Goal: Find specific page/section: Find specific page/section

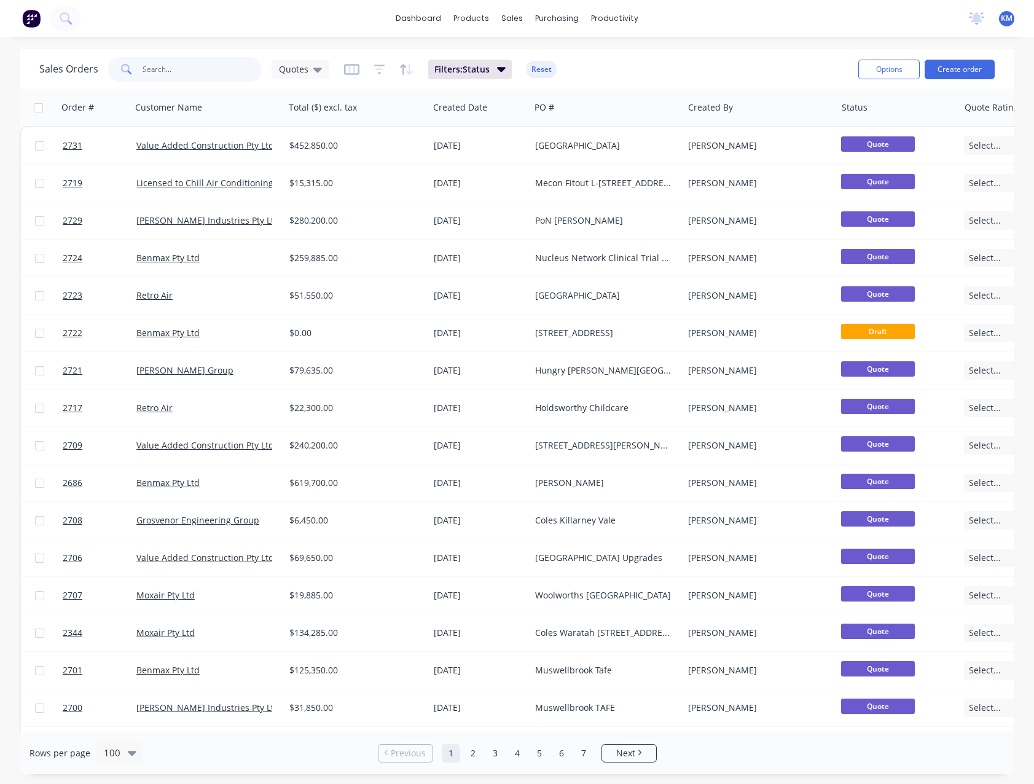
click at [180, 70] on input "text" at bounding box center [203, 69] width 120 height 25
type input "george st"
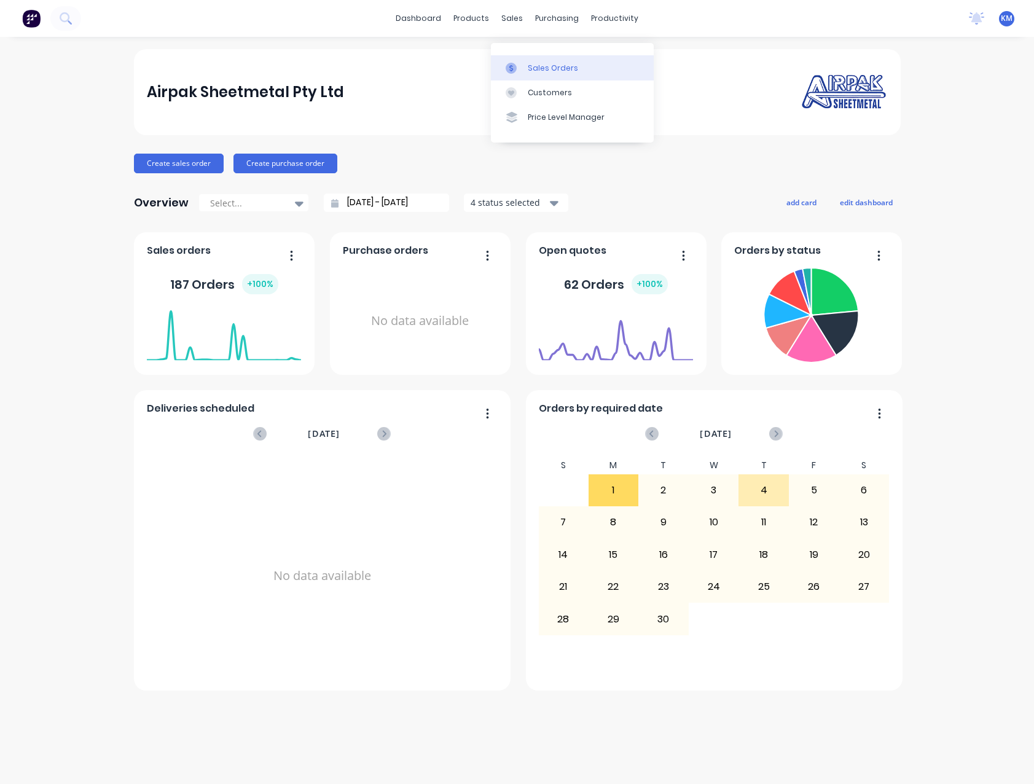
click at [548, 65] on div "Sales Orders" at bounding box center [553, 68] width 50 height 11
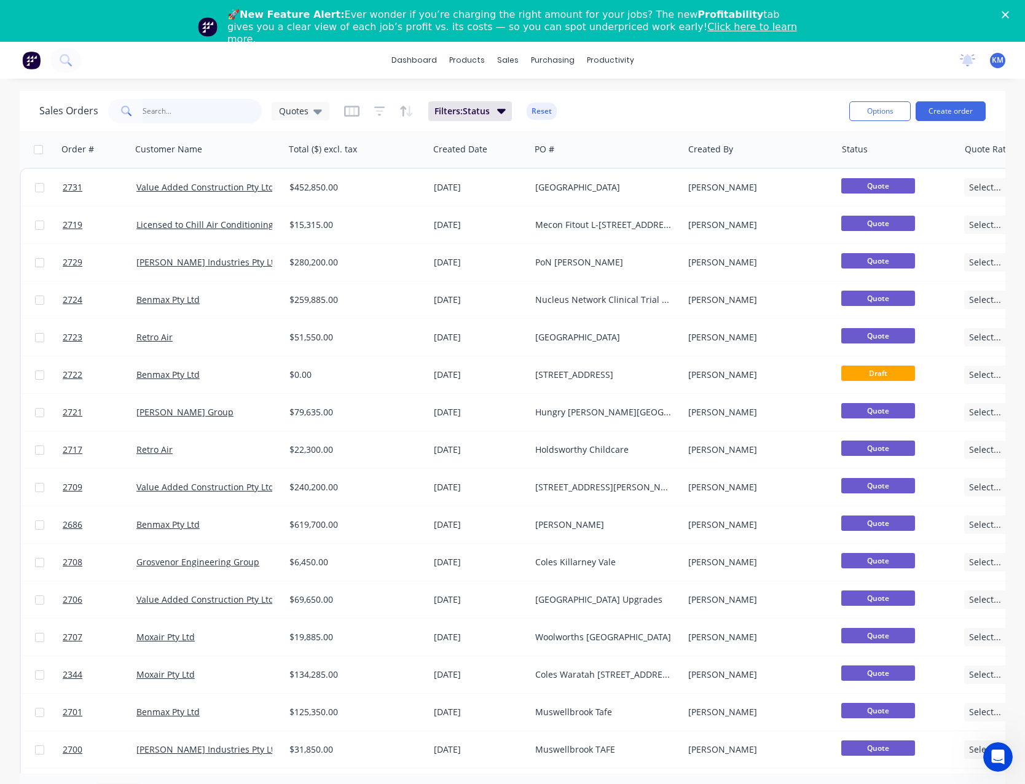
click at [157, 111] on input "text" at bounding box center [203, 111] width 120 height 25
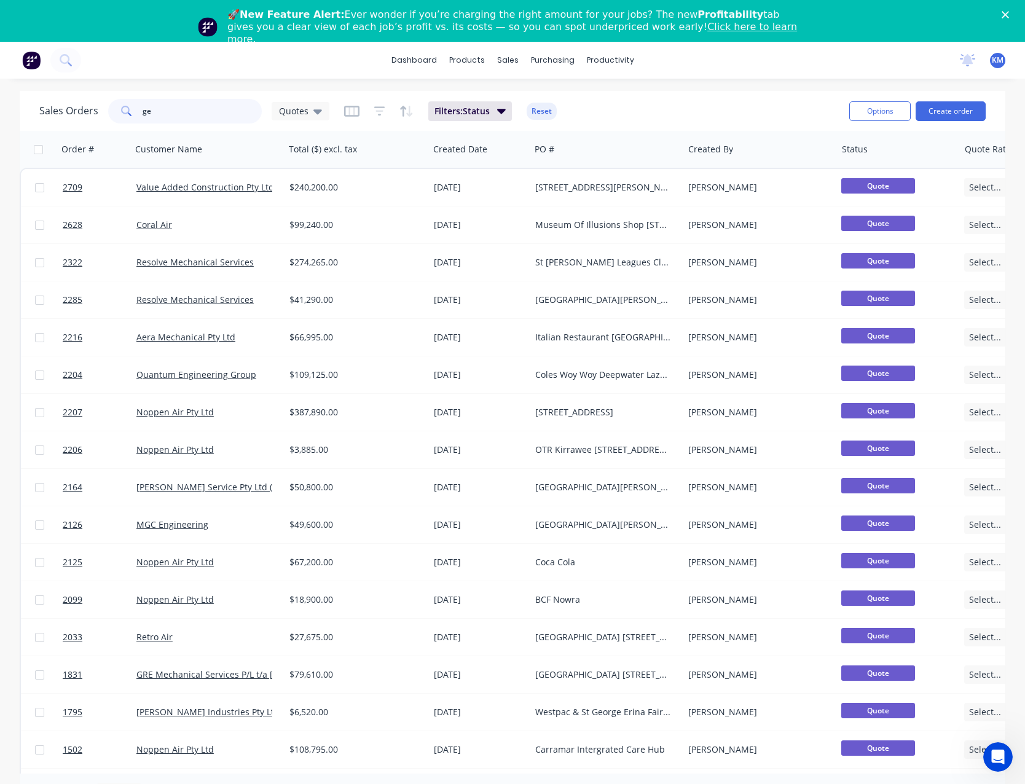
type input "g"
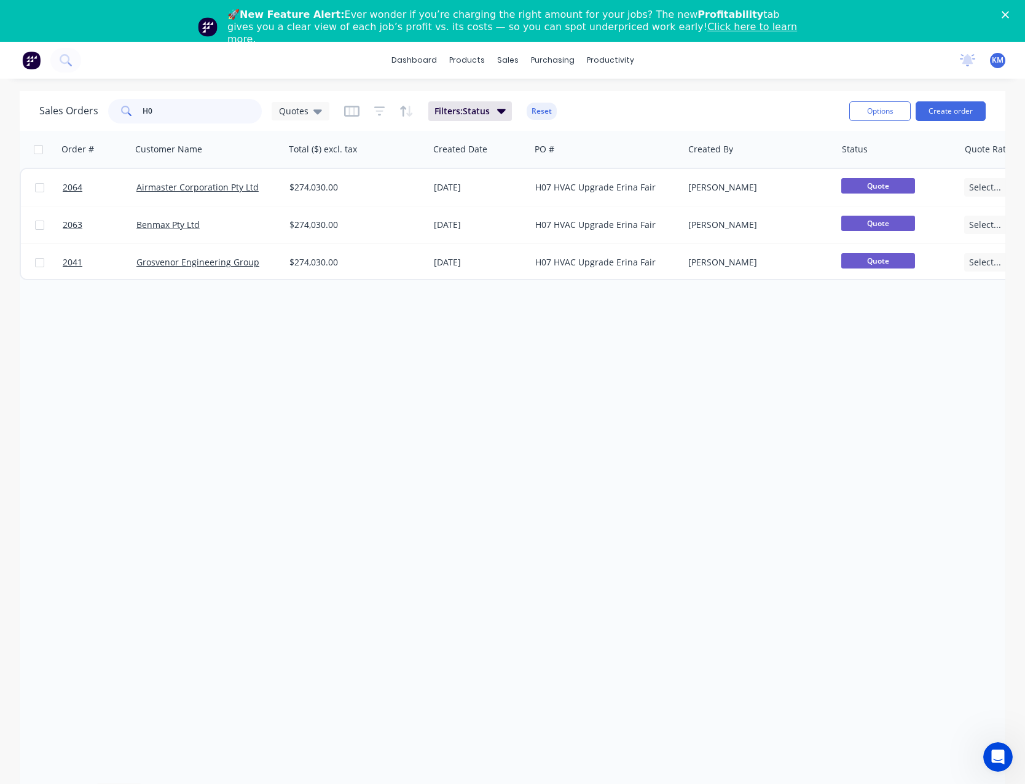
type input "H"
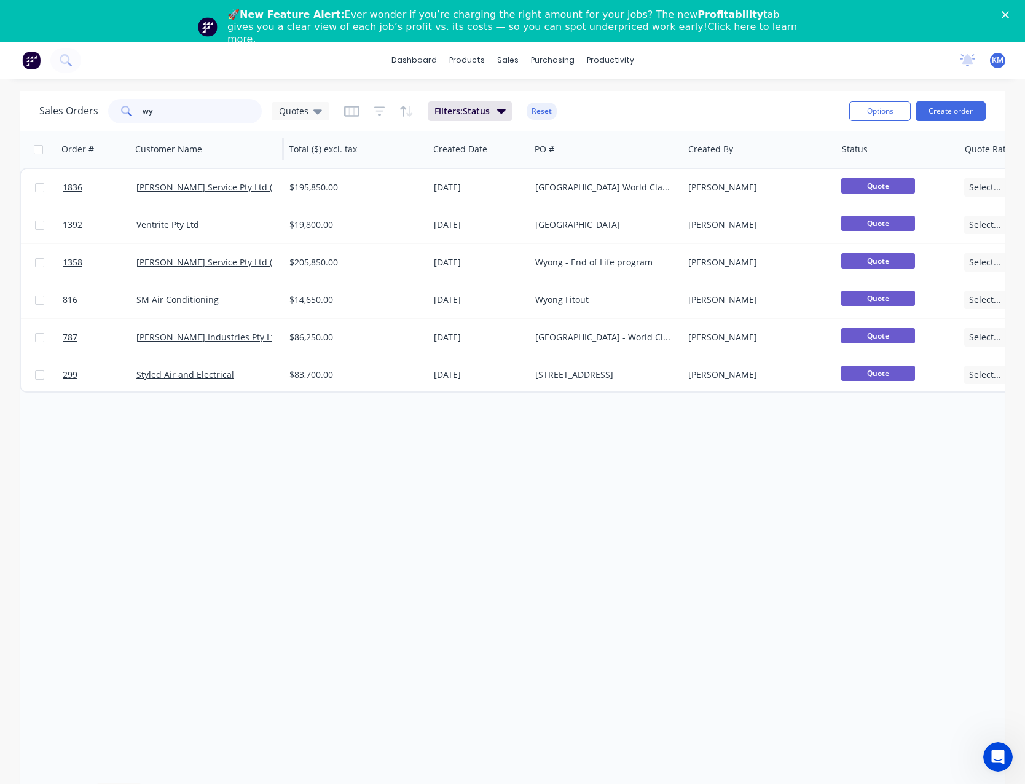
type input "w"
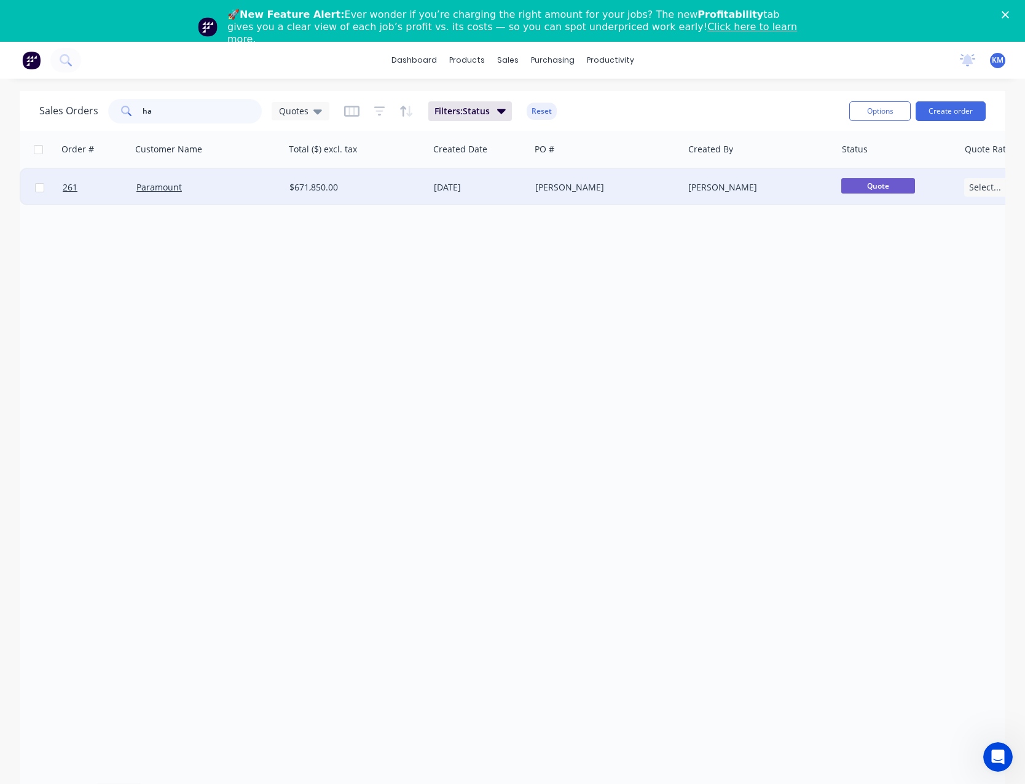
type input "h"
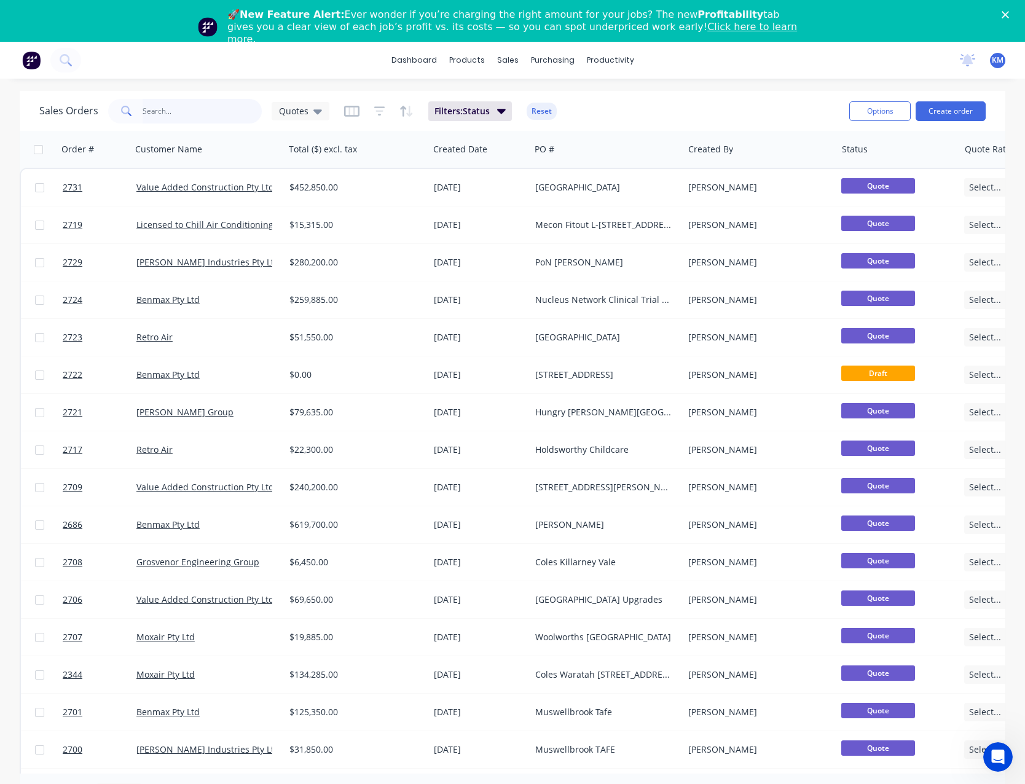
click at [178, 115] on input "text" at bounding box center [203, 111] width 120 height 25
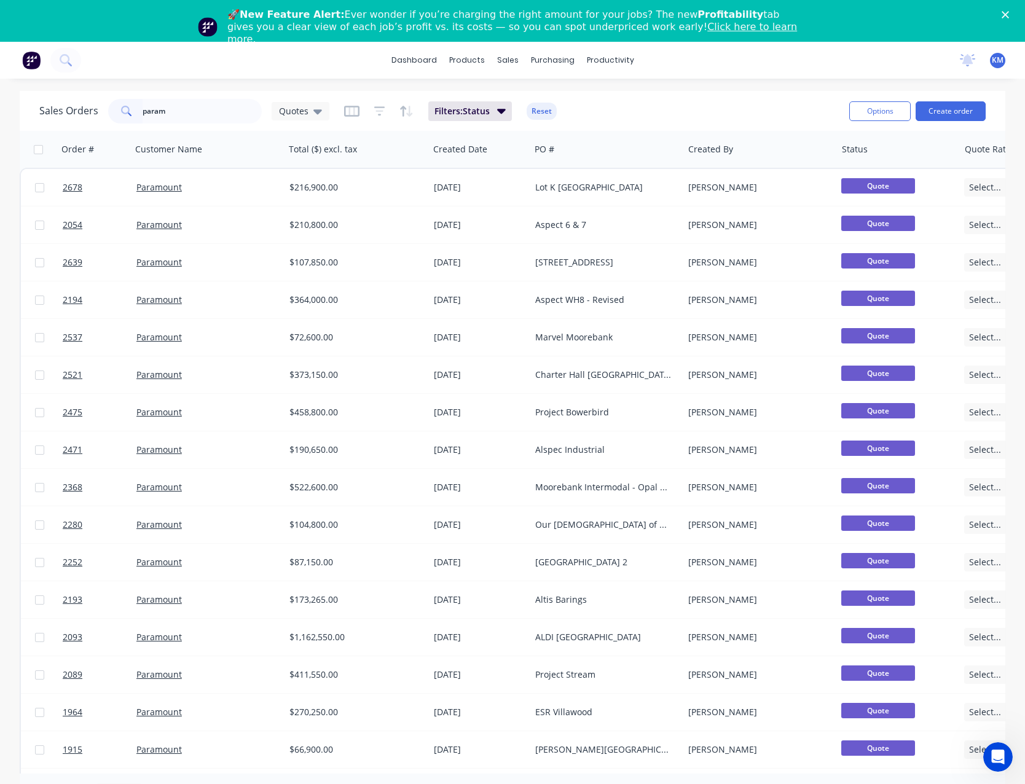
click at [1009, 14] on polygon "Close" at bounding box center [1005, 14] width 7 height 7
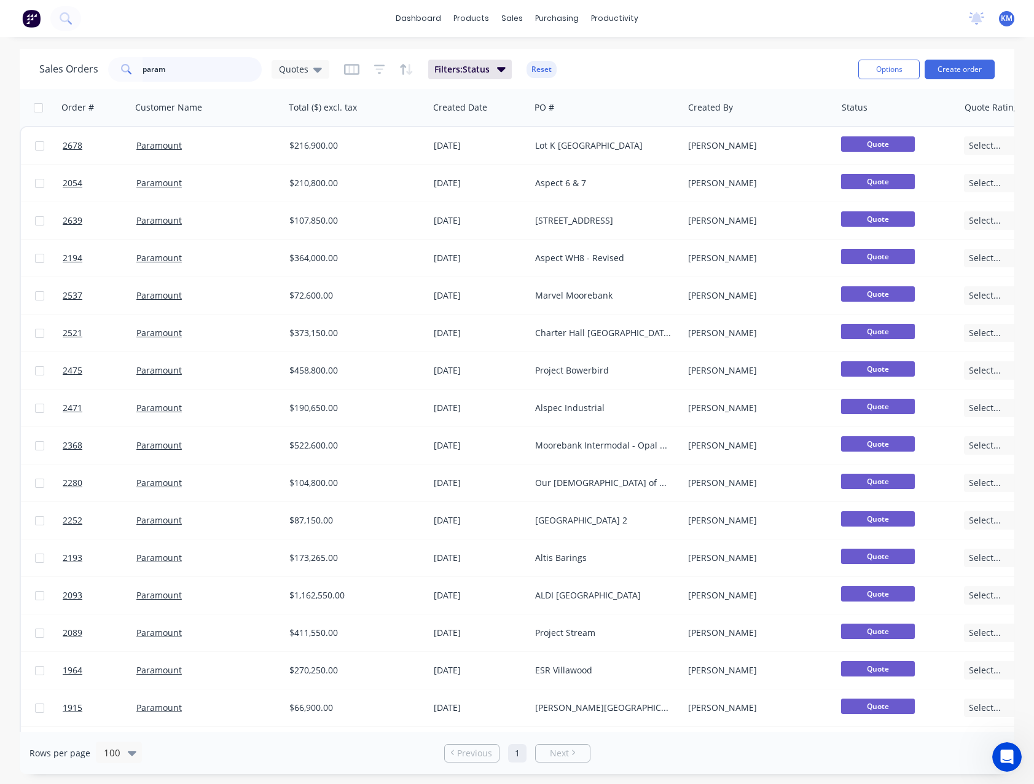
click at [180, 68] on input "param" at bounding box center [203, 69] width 120 height 25
type input "p"
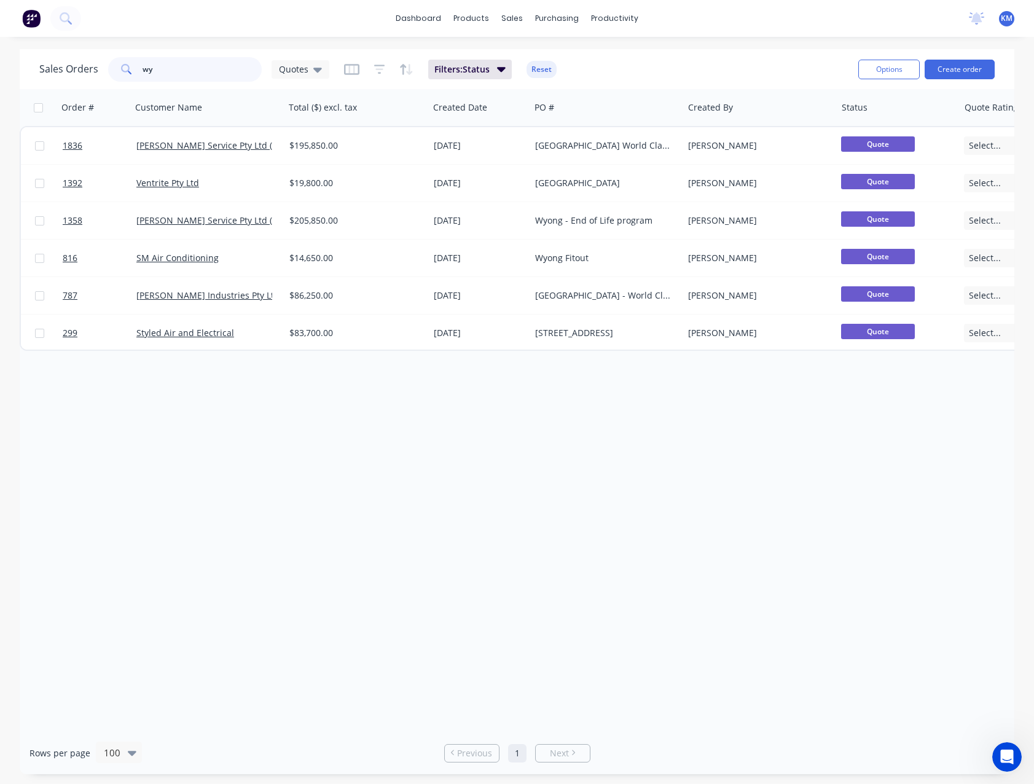
type input "w"
type input "4"
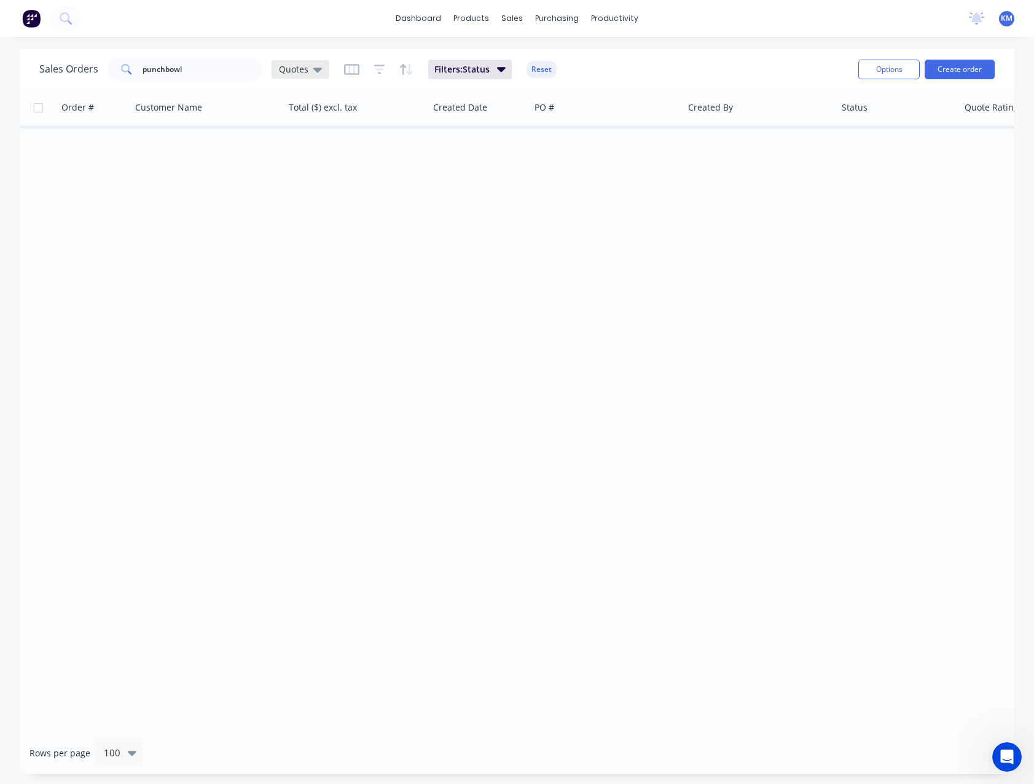
click at [308, 68] on div "Quotes" at bounding box center [300, 69] width 43 height 11
click at [306, 168] on button "None" at bounding box center [345, 174] width 140 height 14
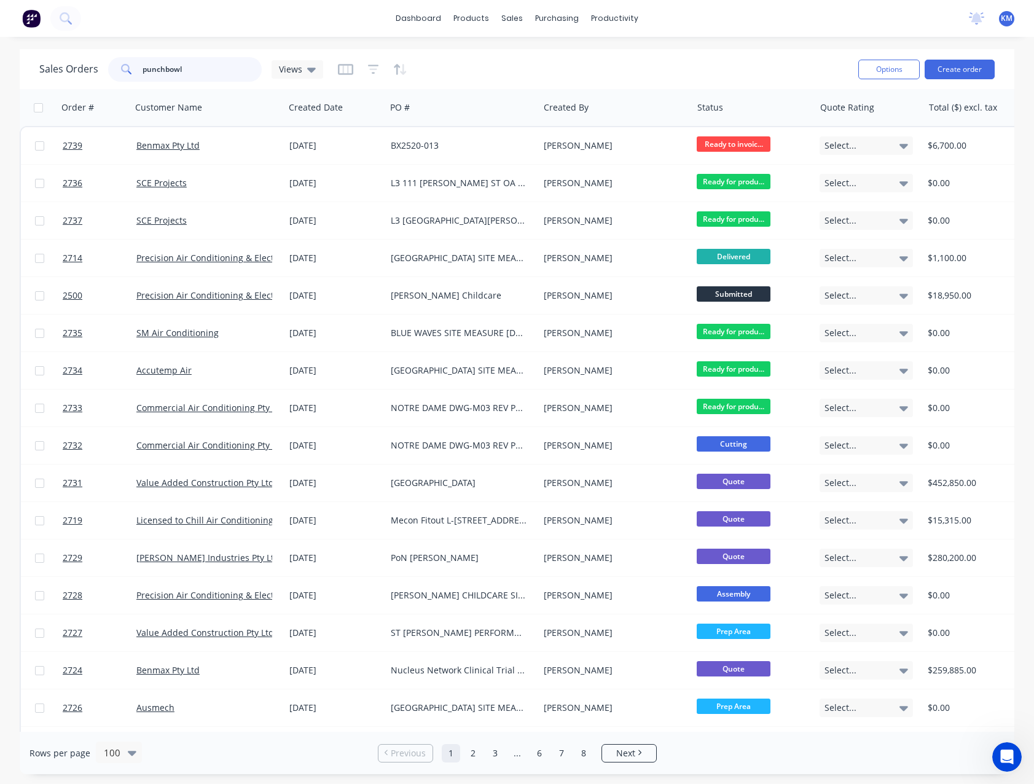
click at [214, 67] on input "punchbowl" at bounding box center [203, 69] width 120 height 25
type input "p"
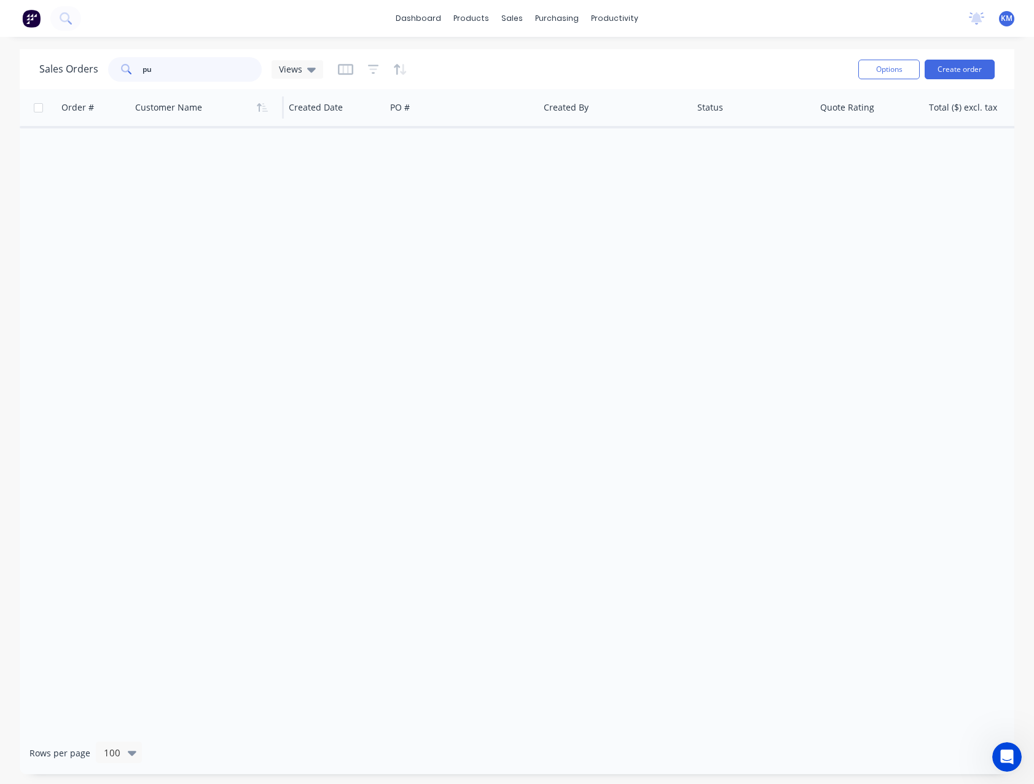
type input "p"
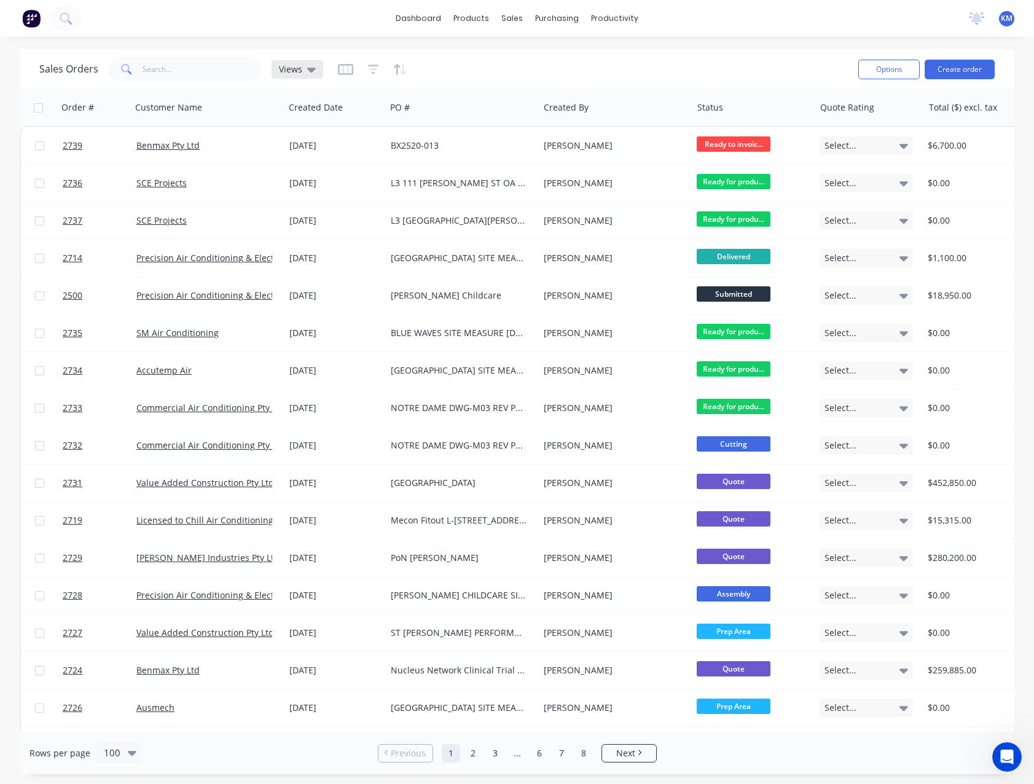
click at [288, 74] on span "Views" at bounding box center [290, 69] width 23 height 13
click at [302, 194] on button "Quotes (Default)" at bounding box center [345, 199] width 140 height 14
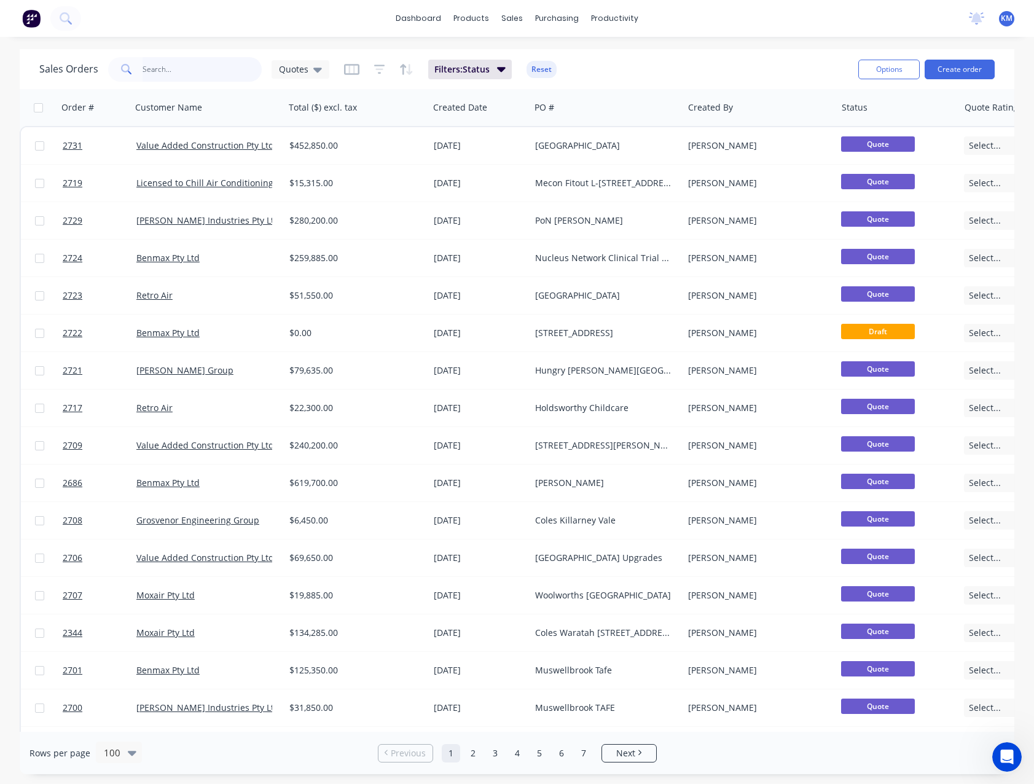
click at [174, 69] on input "text" at bounding box center [203, 69] width 120 height 25
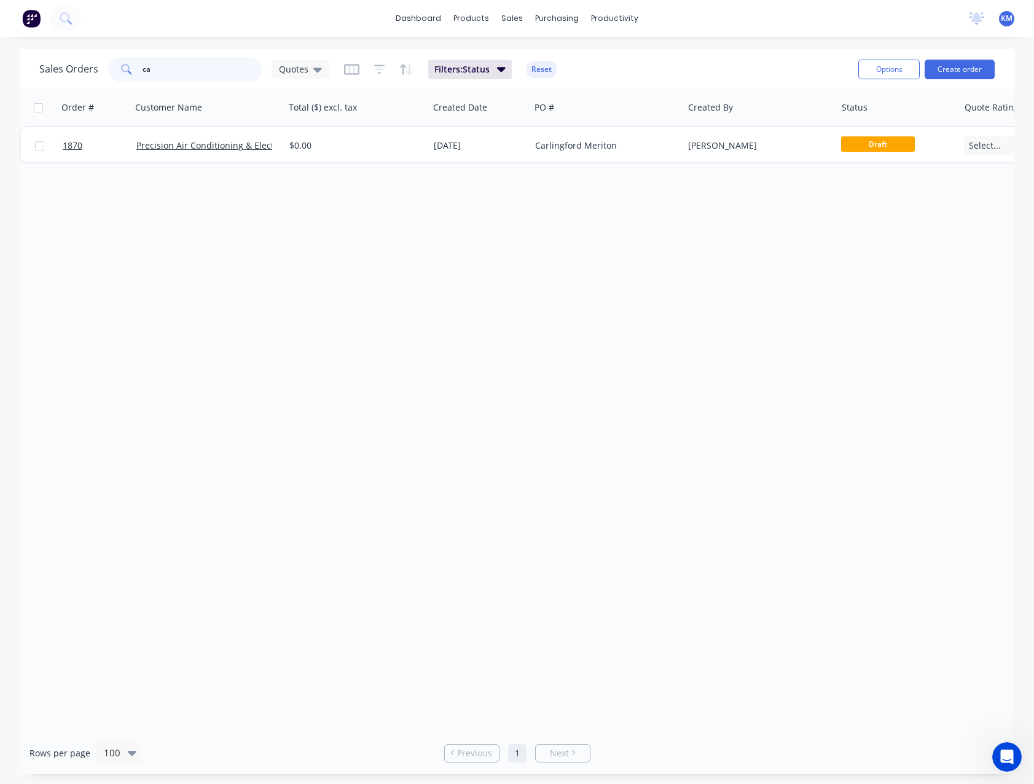
type input "c"
